Goal: Obtain resource: Download file/media

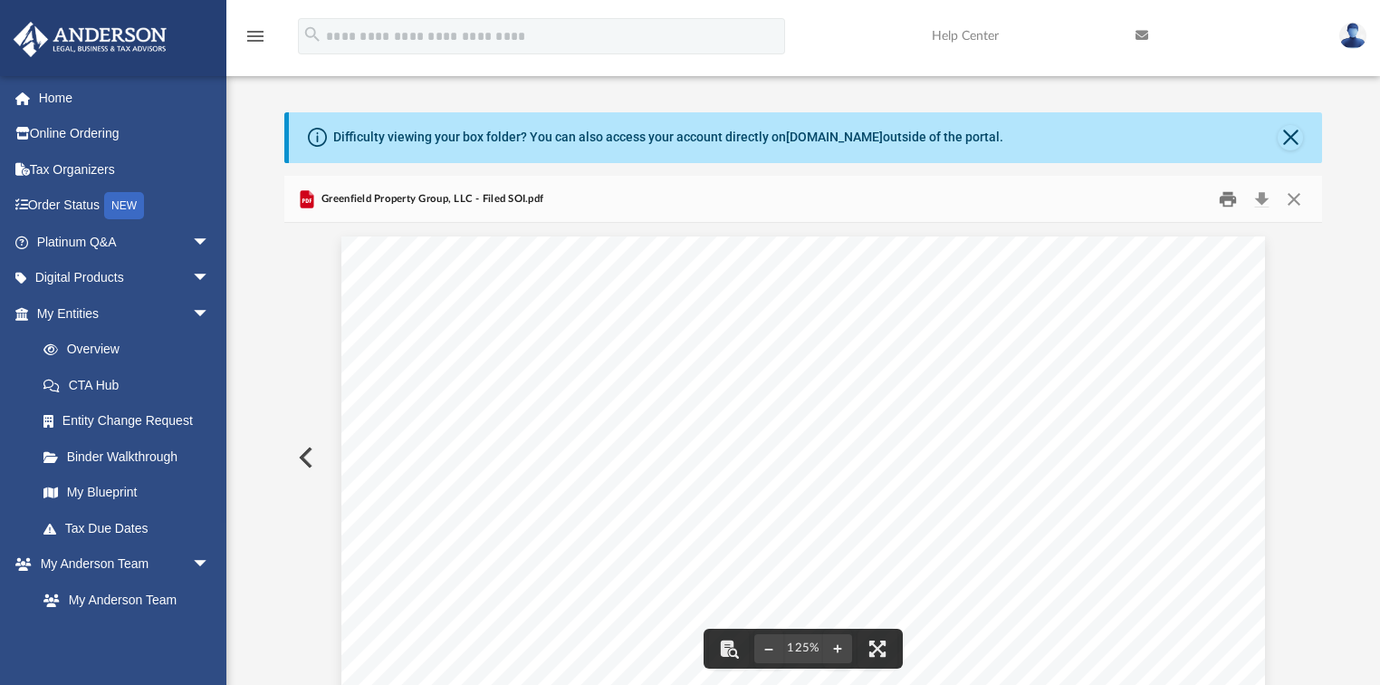
click at [1232, 197] on button "Print" at bounding box center [1228, 199] width 36 height 28
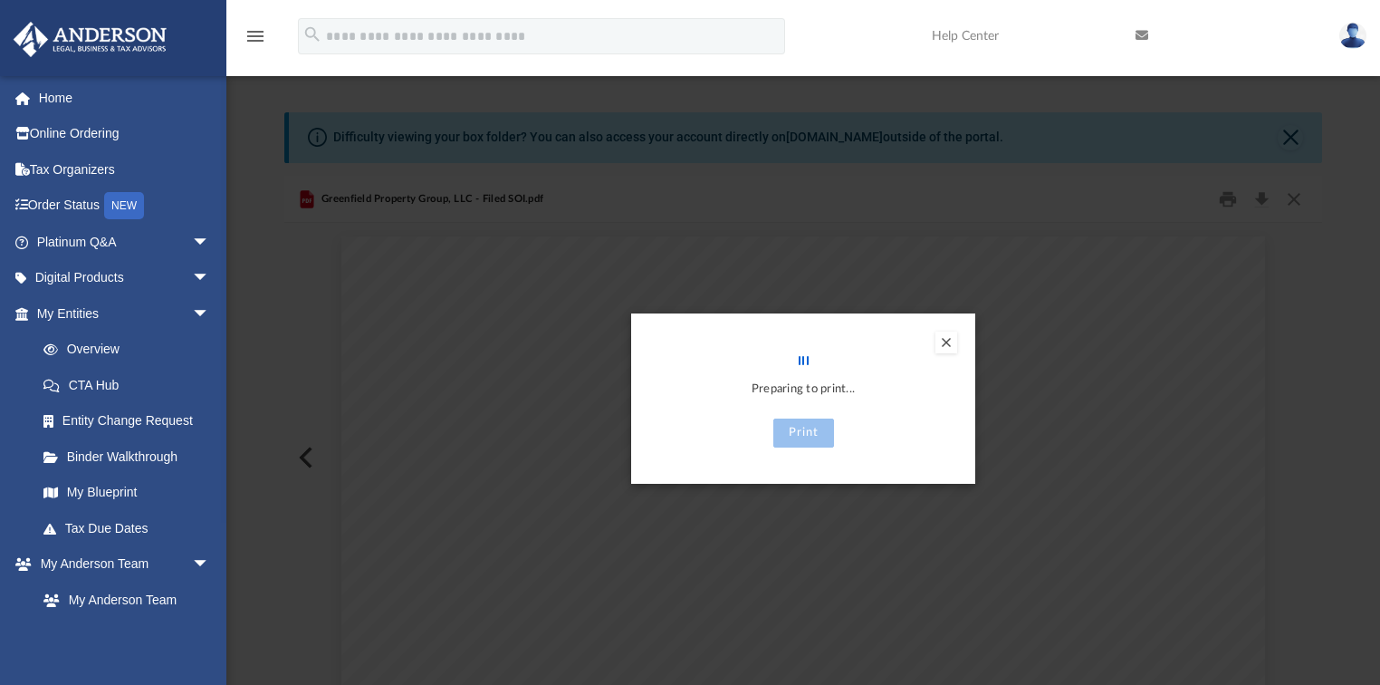
click at [949, 346] on button "Preview" at bounding box center [946, 342] width 22 height 22
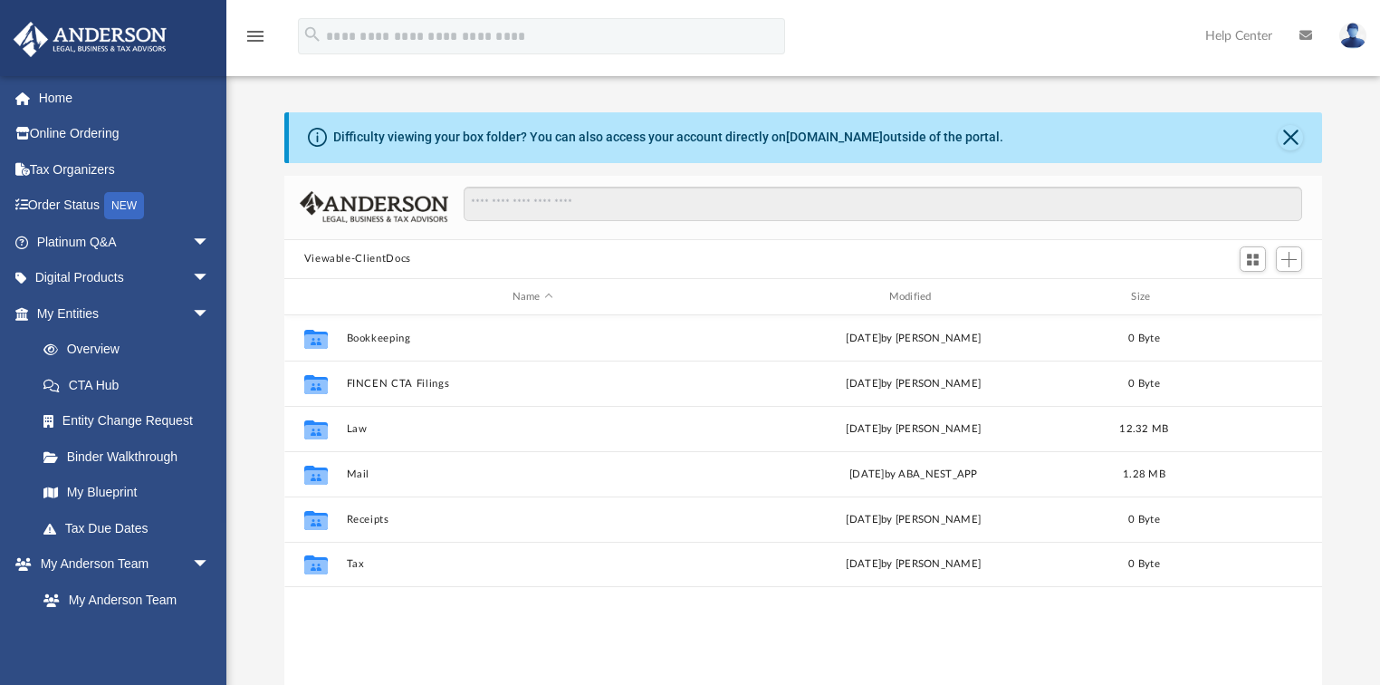
scroll to position [400, 1028]
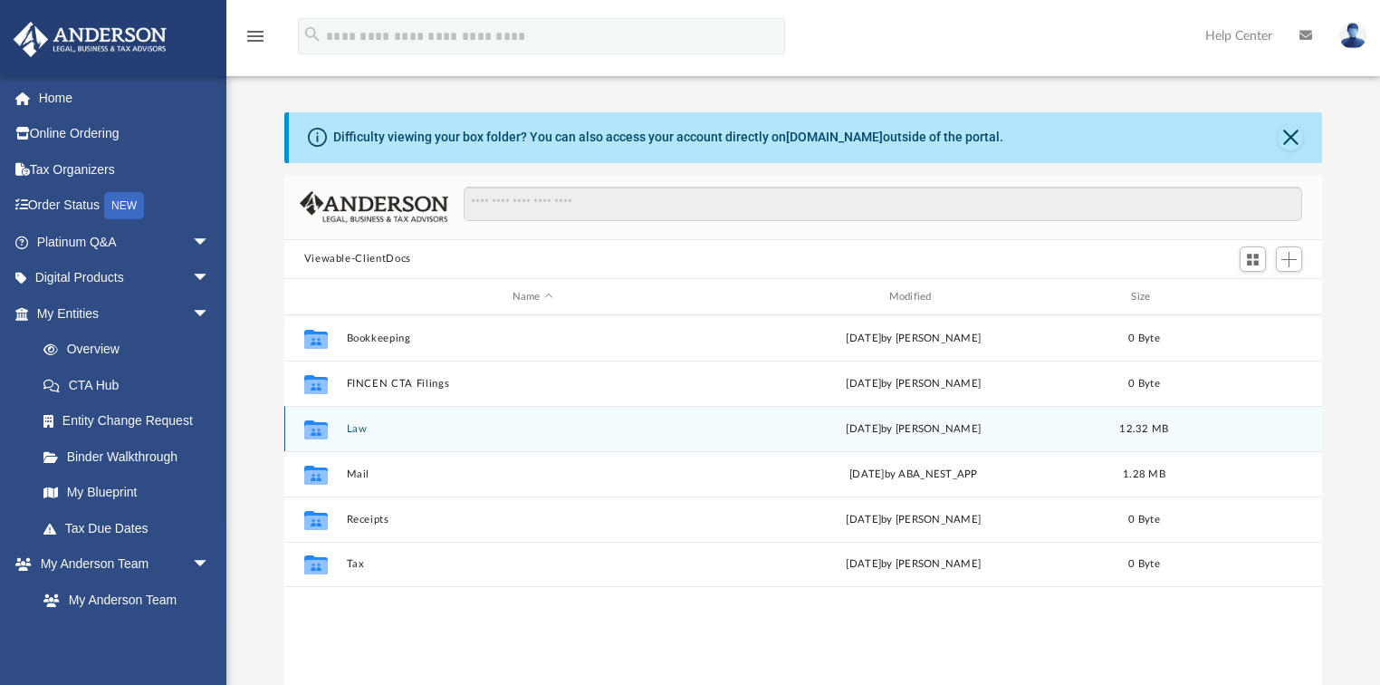
click at [363, 428] on button "Law" at bounding box center [532, 429] width 373 height 12
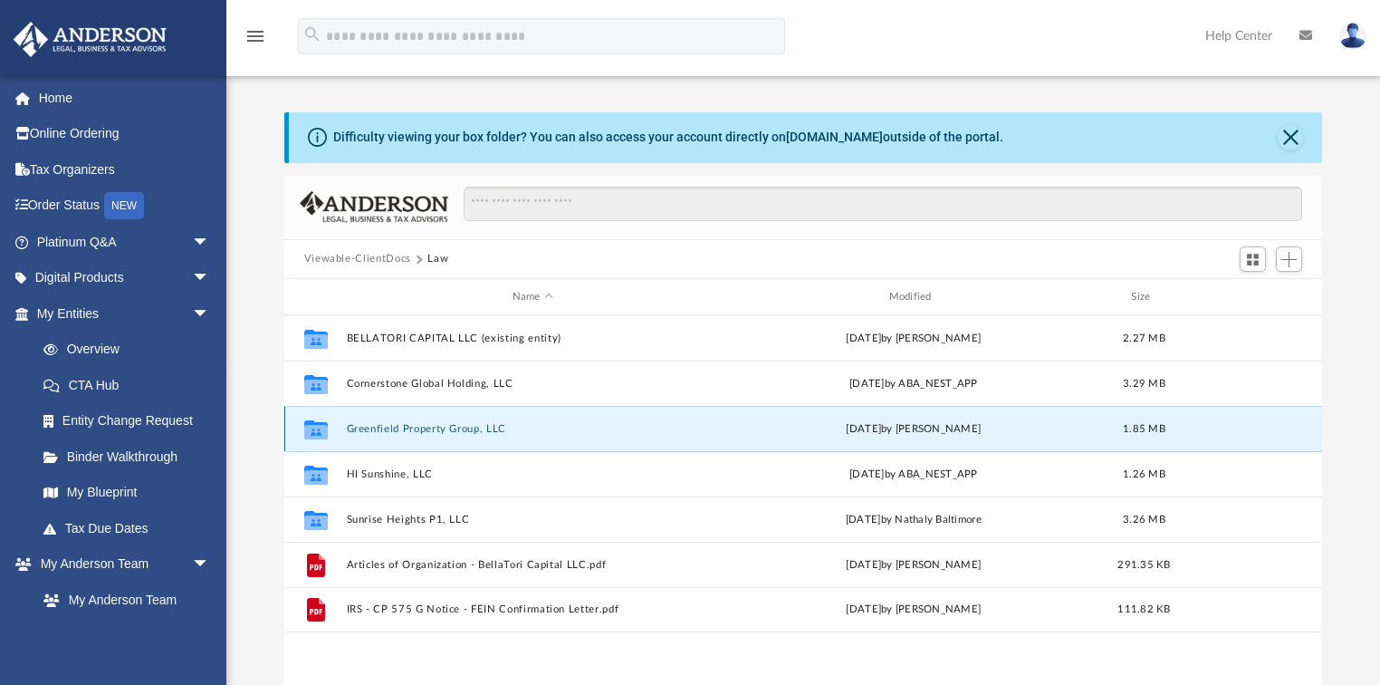
click at [379, 427] on button "Greenfield Property Group, LLC" at bounding box center [532, 429] width 373 height 12
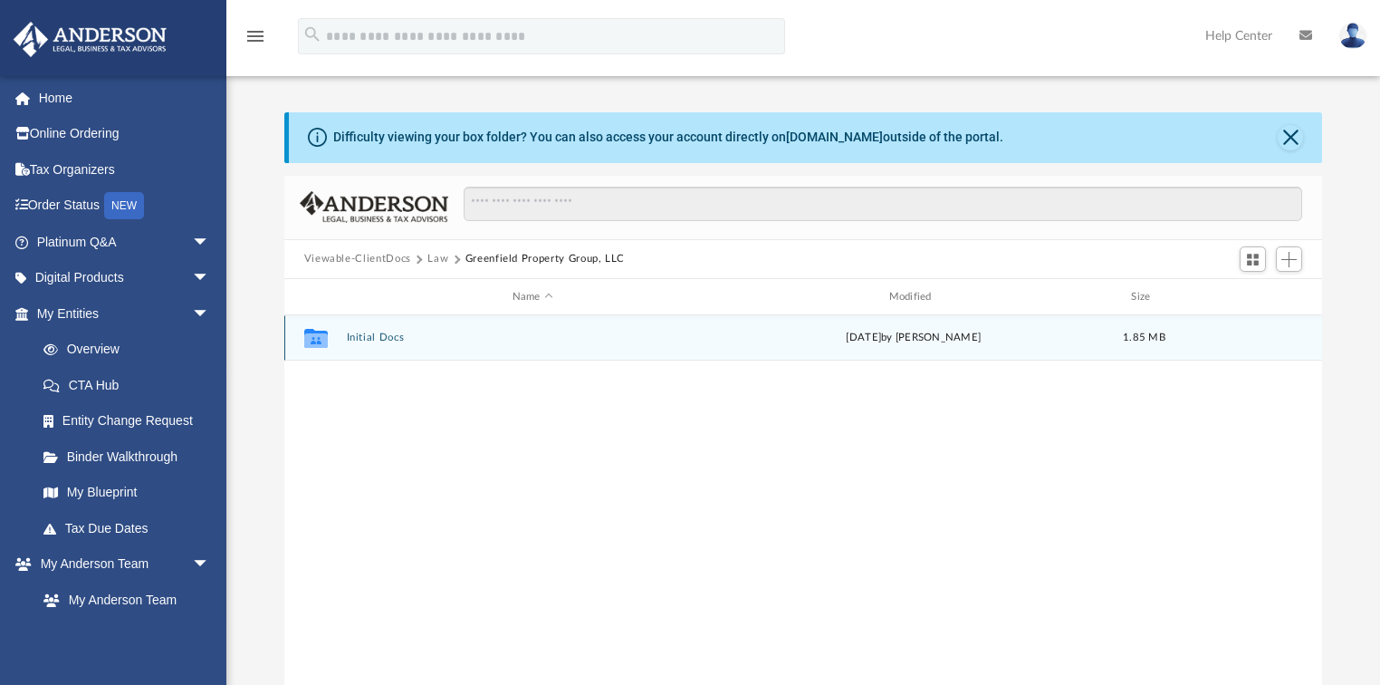
click at [382, 337] on button "Initial Docs" at bounding box center [532, 338] width 373 height 12
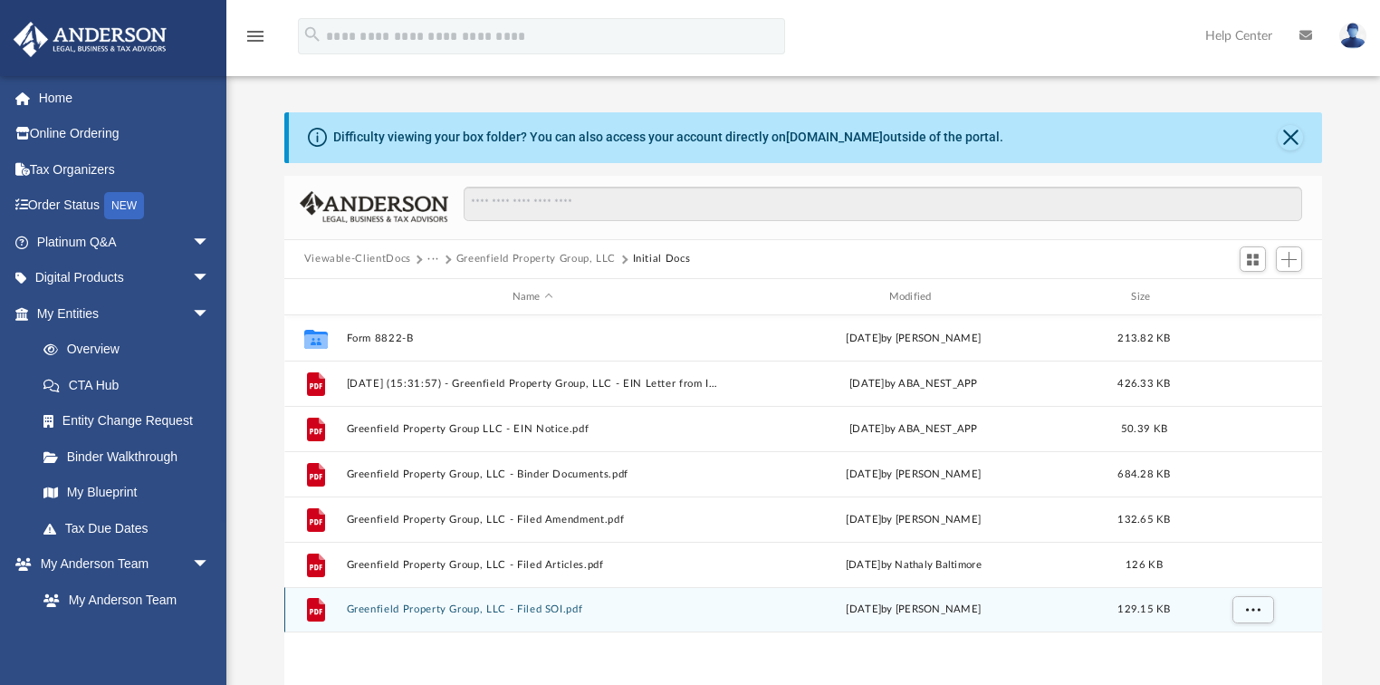
click at [500, 609] on button "Greenfield Property Group, LLC - Filed SOI.pdf" at bounding box center [532, 610] width 373 height 12
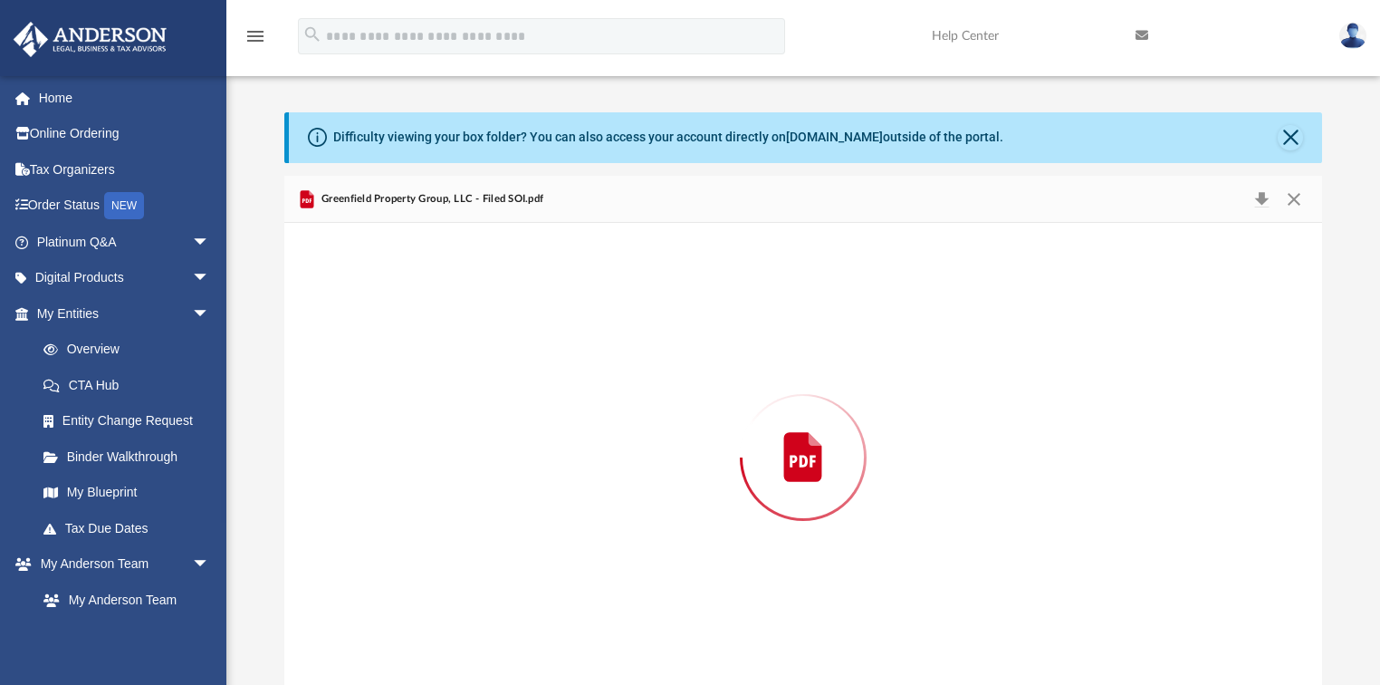
scroll to position [5, 0]
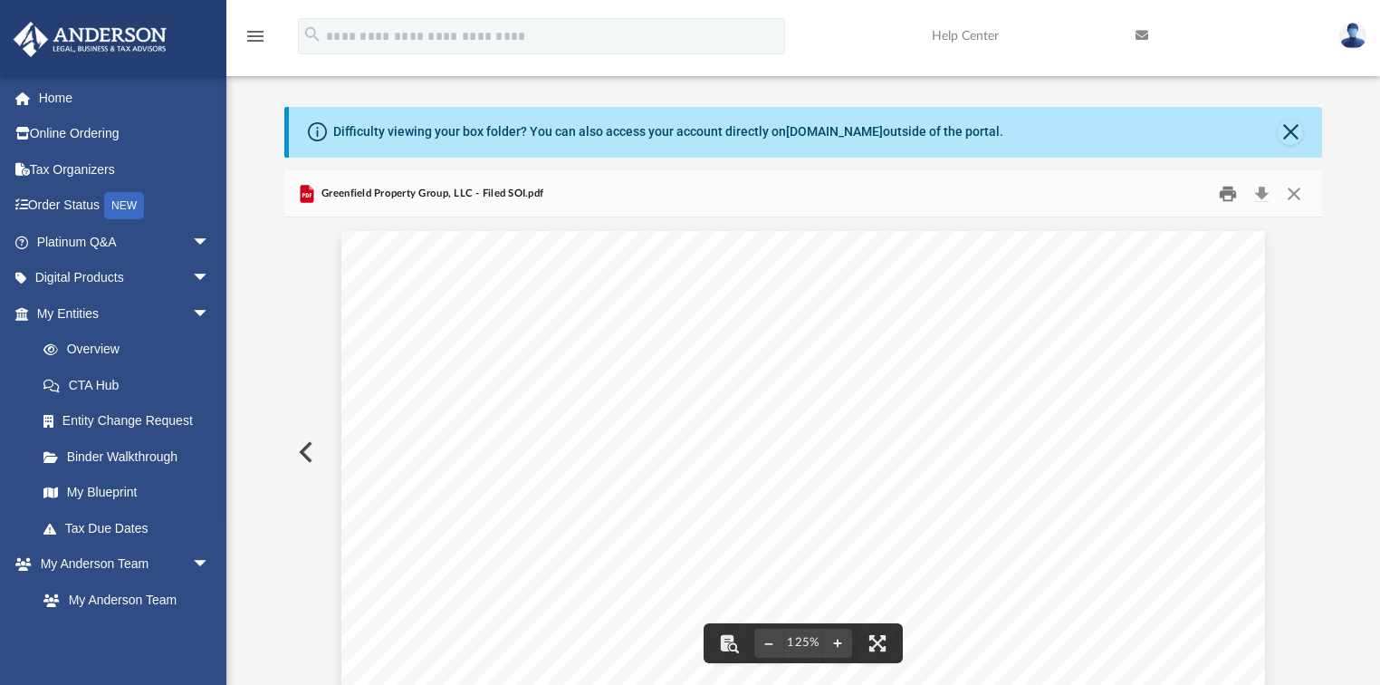
click at [1228, 188] on button "Print" at bounding box center [1228, 193] width 36 height 28
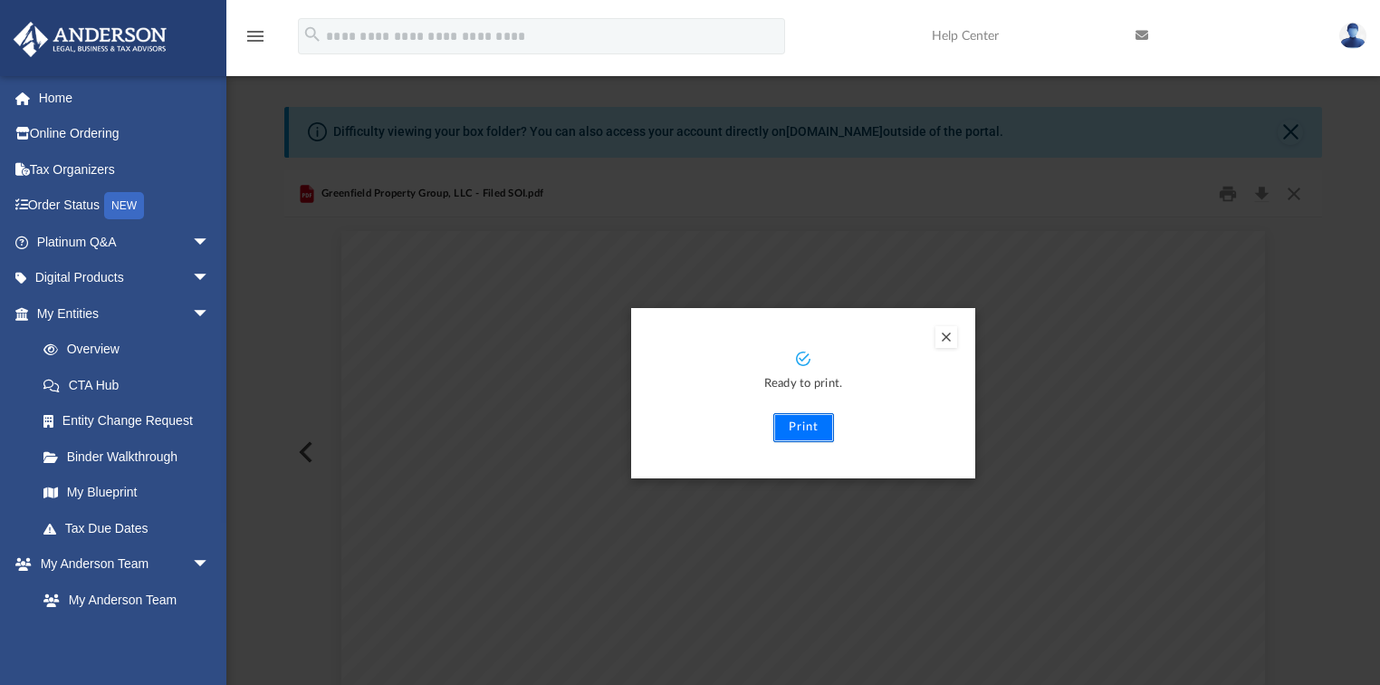
click at [807, 420] on button "Print" at bounding box center [803, 427] width 61 height 29
